Goal: Task Accomplishment & Management: Use online tool/utility

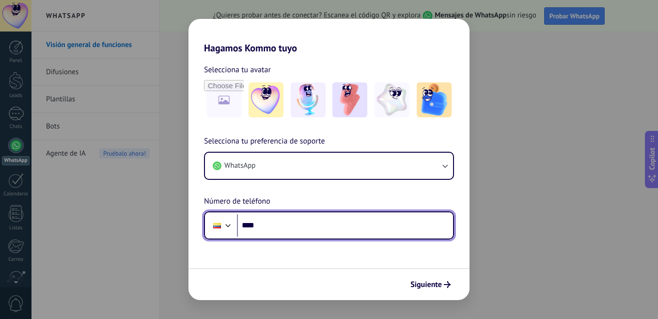
click at [382, 223] on input "****" at bounding box center [345, 225] width 216 height 22
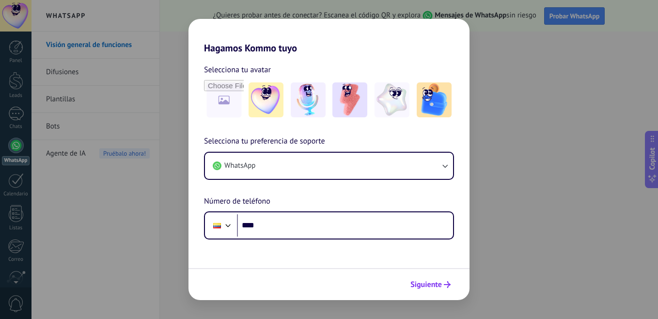
click at [425, 282] on span "Siguiente" at bounding box center [425, 284] width 31 height 7
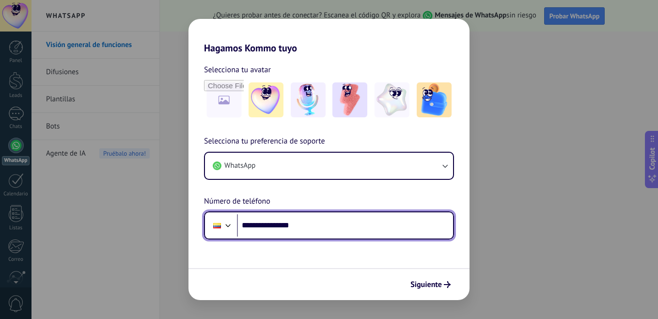
type input "**********"
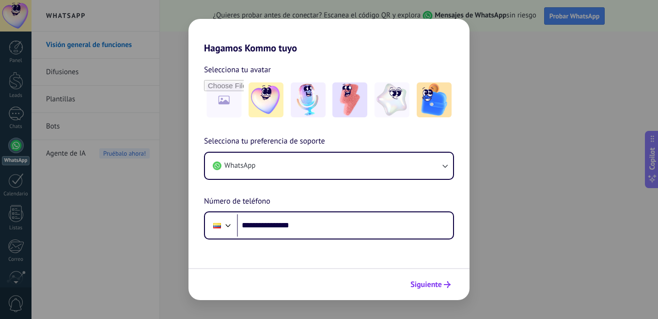
click at [431, 285] on span "Siguiente" at bounding box center [425, 284] width 31 height 7
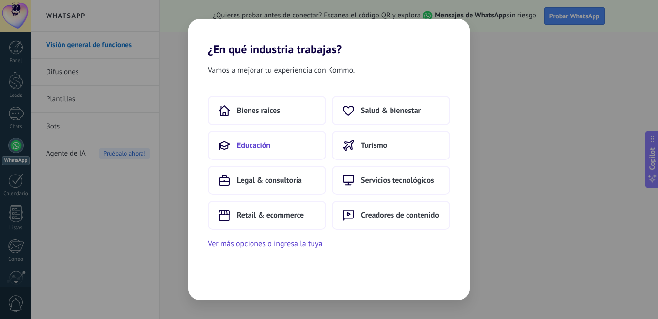
click at [273, 156] on button "Educación" at bounding box center [267, 145] width 118 height 29
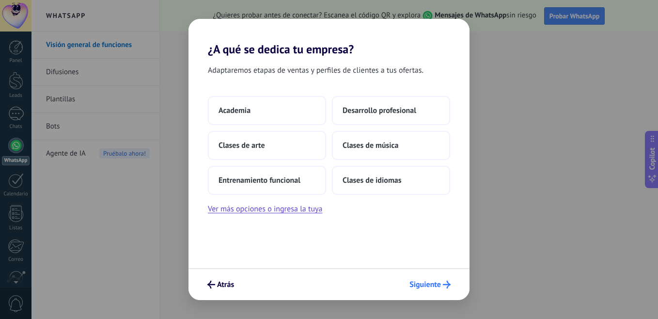
click at [417, 284] on span "Siguiente" at bounding box center [424, 284] width 31 height 7
click at [437, 288] on span "Siguiente" at bounding box center [424, 284] width 31 height 7
click at [423, 290] on button "Siguiente" at bounding box center [430, 284] width 50 height 16
click at [69, 73] on div "¿A qué se dedica tu empresa? Adaptaremos etapas de ventas y perfiles de cliente…" at bounding box center [329, 159] width 658 height 319
click at [503, 77] on div "¿A qué se dedica tu empresa? Adaptaremos etapas de ventas y perfiles de cliente…" at bounding box center [329, 159] width 658 height 319
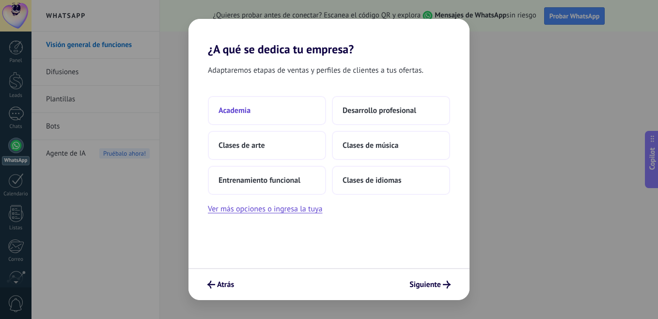
click at [222, 112] on span "Academia" at bounding box center [234, 111] width 32 height 10
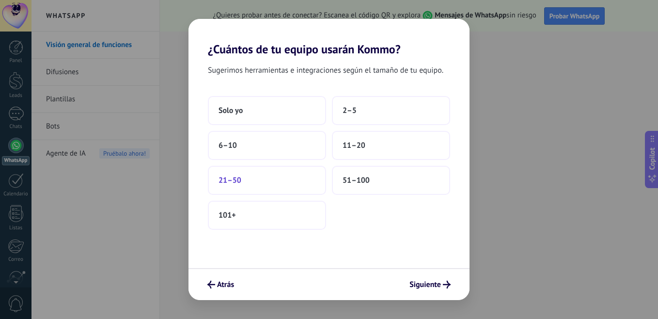
click at [238, 181] on span "21–50" at bounding box center [229, 180] width 23 height 10
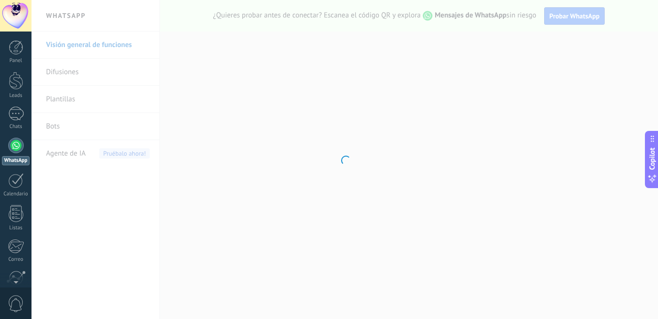
click at [267, 243] on div at bounding box center [344, 159] width 626 height 319
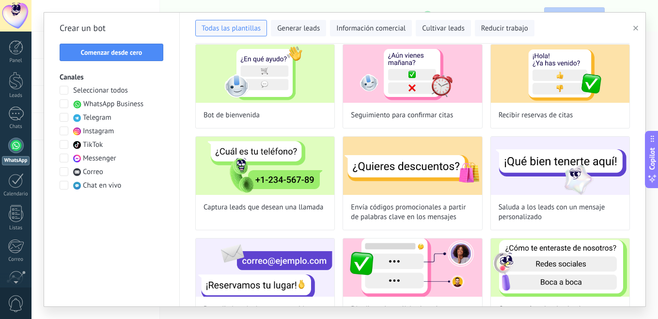
scroll to position [48, 0]
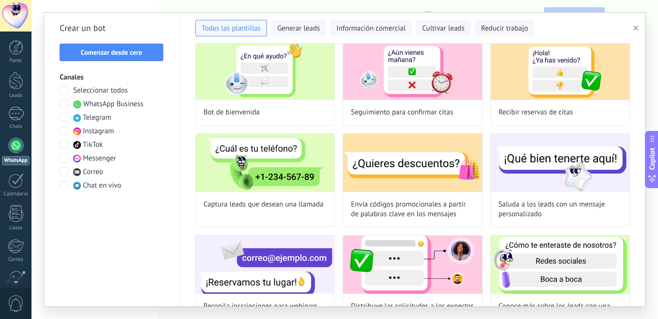
click at [132, 102] on span "WhatsApp Business" at bounding box center [113, 104] width 60 height 10
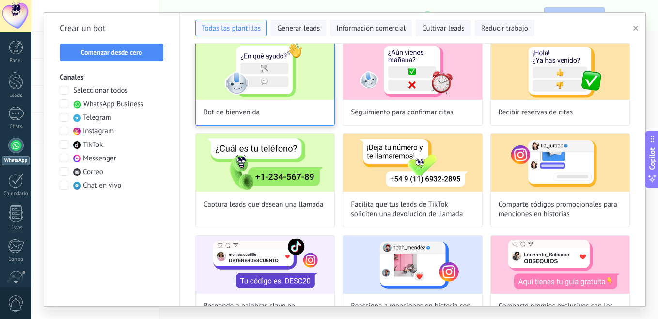
scroll to position [0, 0]
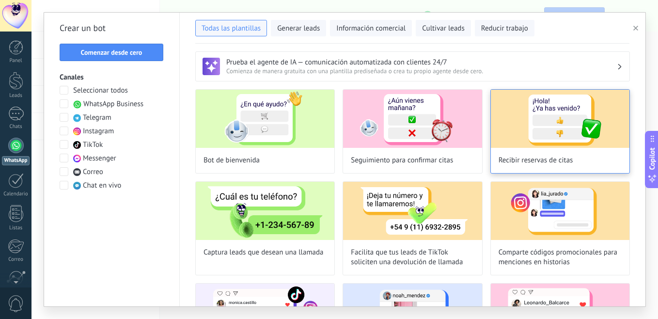
click at [520, 134] on img at bounding box center [560, 119] width 139 height 58
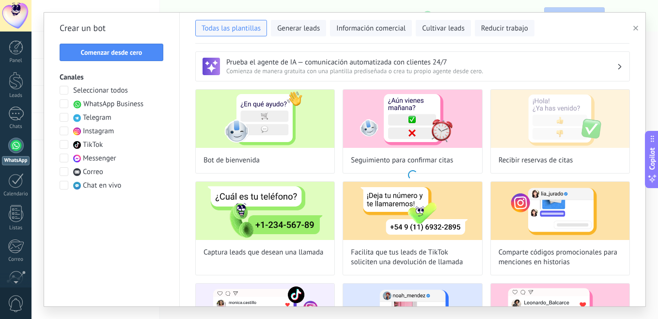
type input "**********"
